Goal: Task Accomplishment & Management: Complete application form

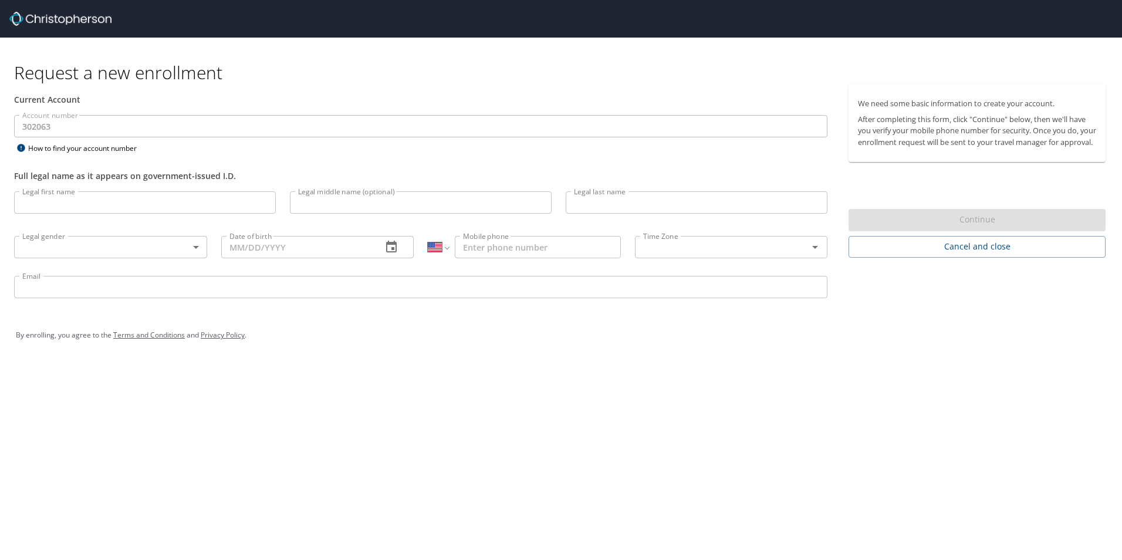
select select "US"
click at [86, 206] on input "Legal first name" at bounding box center [145, 202] width 262 height 22
type input "[PERSON_NAME]"
type input "K"
type input "[PERSON_NAME]"
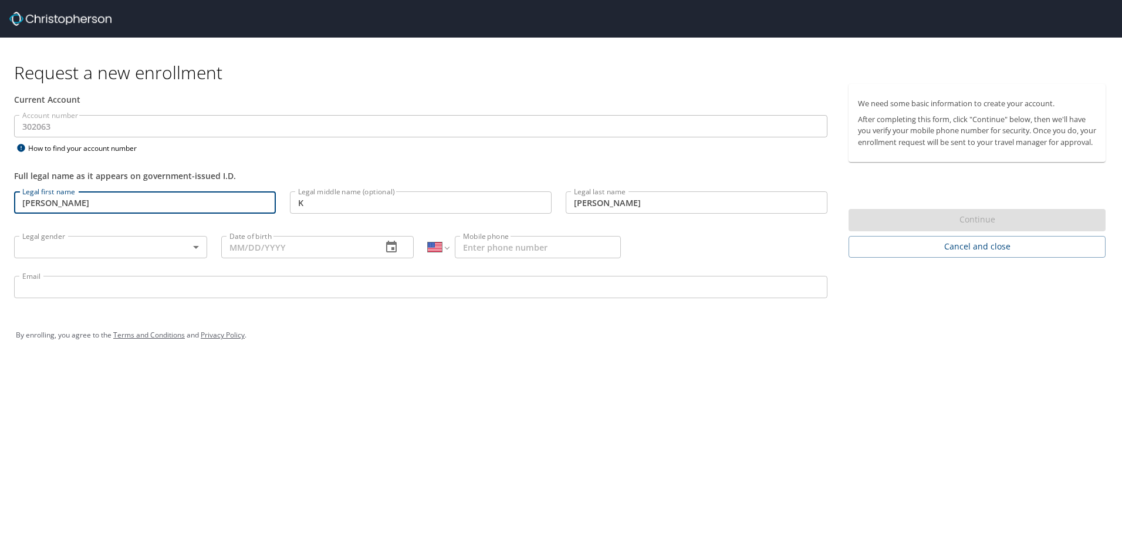
type input "[DATE]"
type input "[PHONE_NUMBER]"
type input "[PERSON_NAME][EMAIL_ADDRESS][PERSON_NAME][DOMAIN_NAME]"
click at [73, 243] on body "Request a new enrollment Current Account Account number 302063 Account number H…" at bounding box center [561, 280] width 1122 height 560
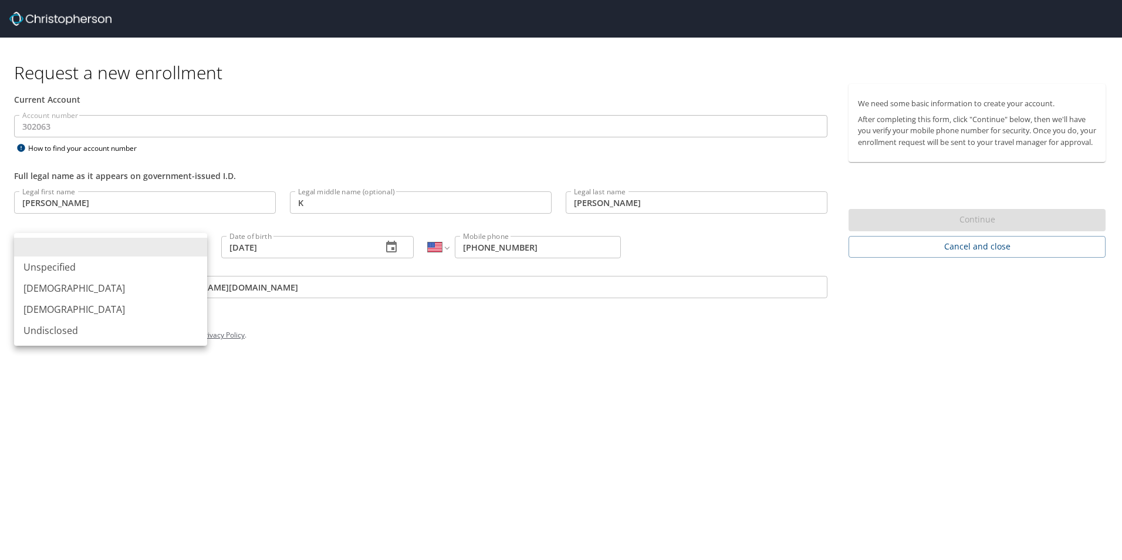
click at [51, 307] on li "[DEMOGRAPHIC_DATA]" at bounding box center [110, 309] width 193 height 21
type input "[DEMOGRAPHIC_DATA]"
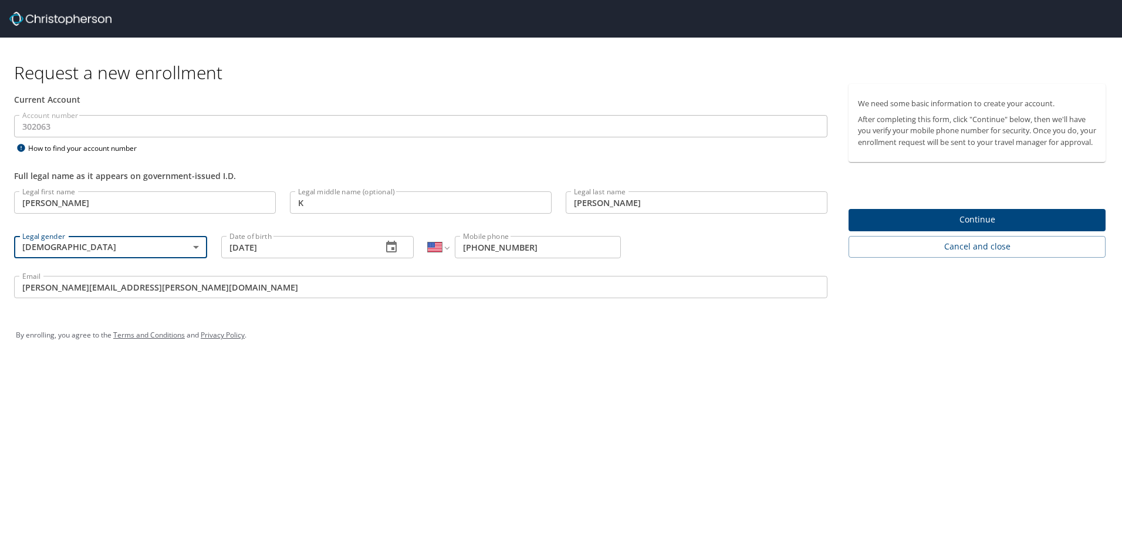
click at [969, 227] on span "Continue" at bounding box center [977, 219] width 238 height 15
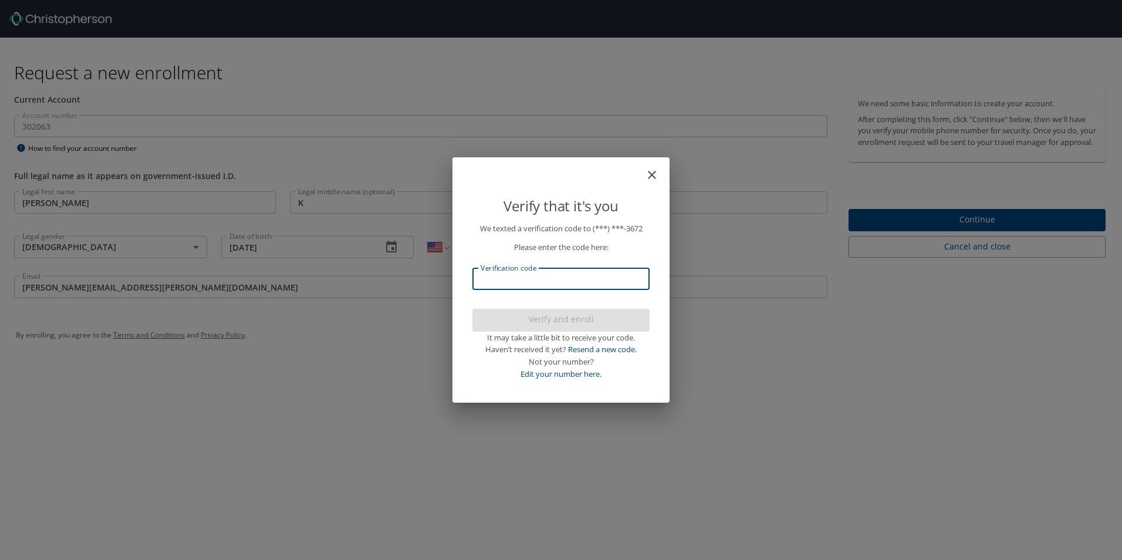
click at [514, 281] on input "Verification code" at bounding box center [561, 279] width 177 height 22
type input "351779"
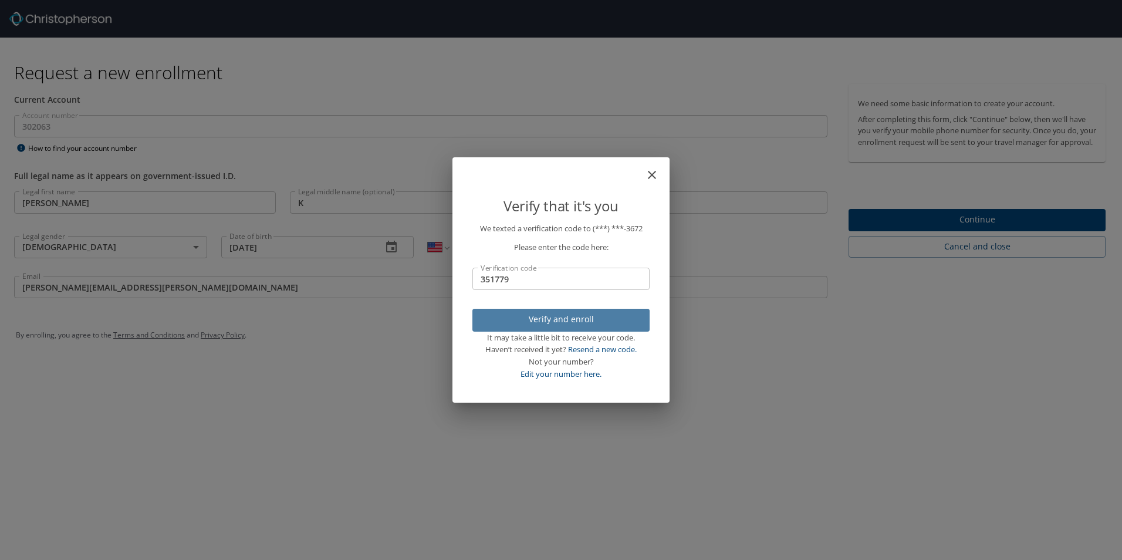
click at [543, 321] on span "Verify and enroll" at bounding box center [561, 319] width 158 height 15
